Goal: Navigation & Orientation: Find specific page/section

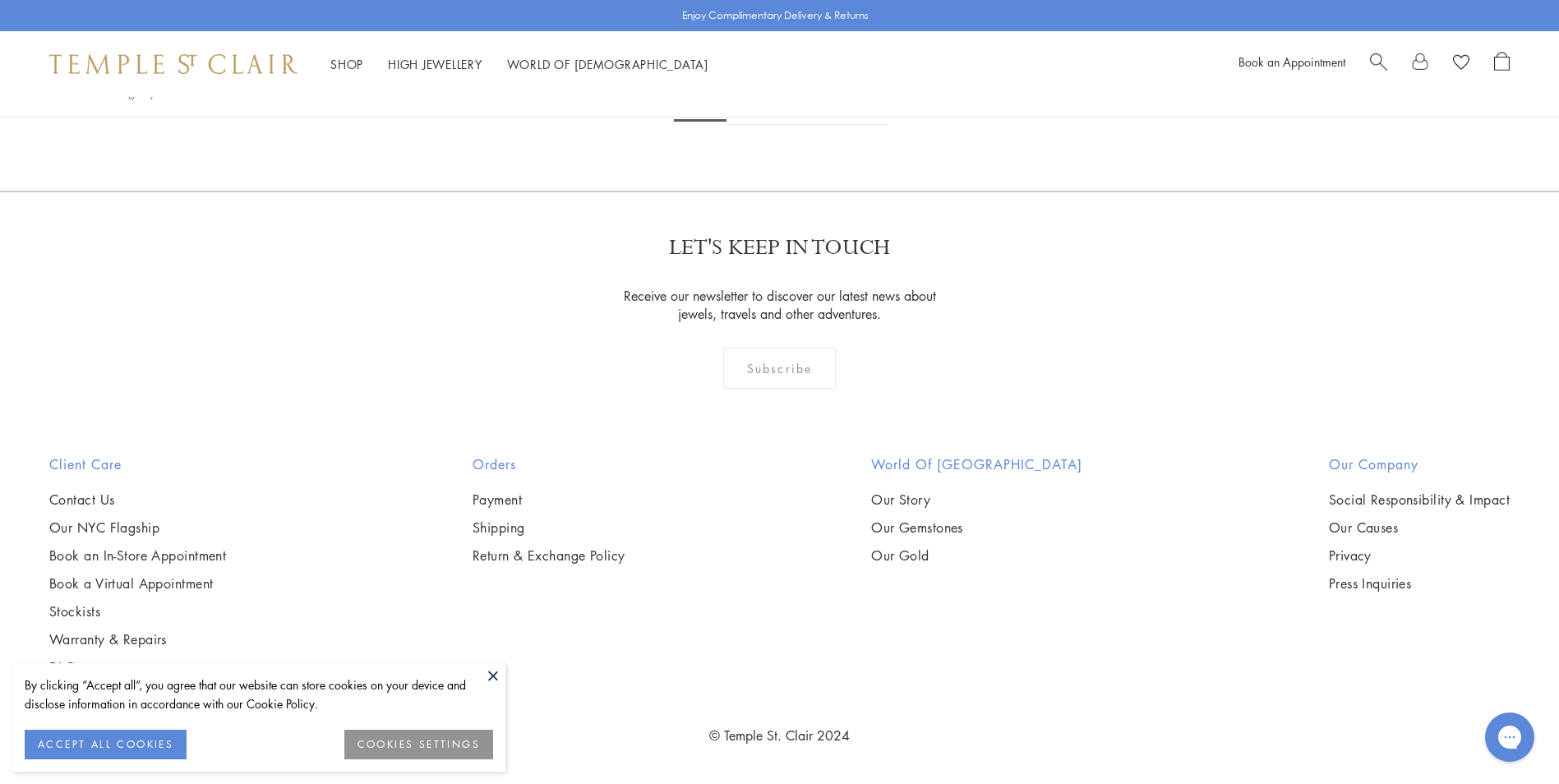
scroll to position [10259, 0]
click at [756, 125] on link "2" at bounding box center [754, 102] width 54 height 45
click at [832, 125] on link "3" at bounding box center [834, 102] width 54 height 45
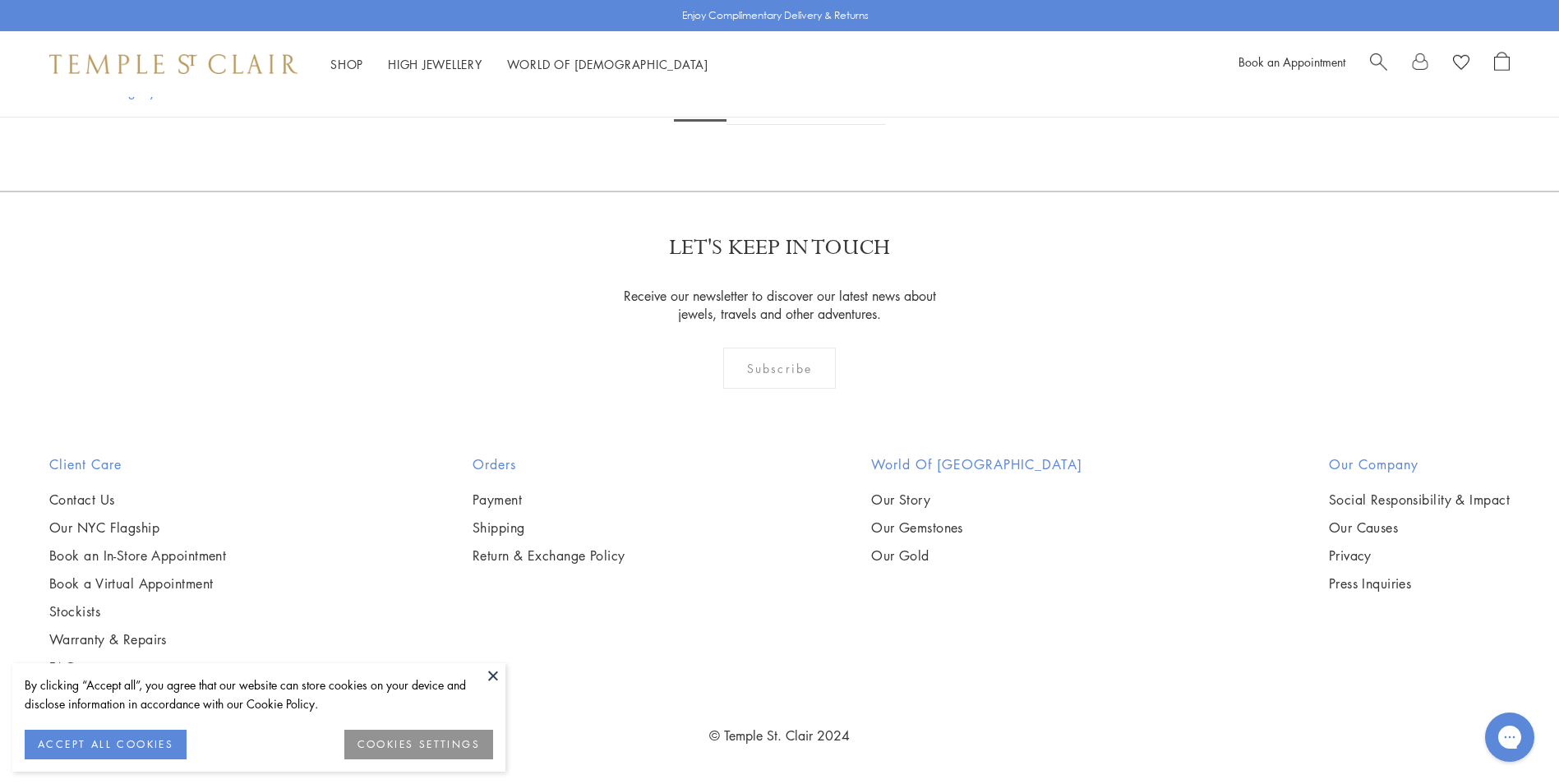
scroll to position [8603, 0]
